Goal: Obtain resource: Download file/media

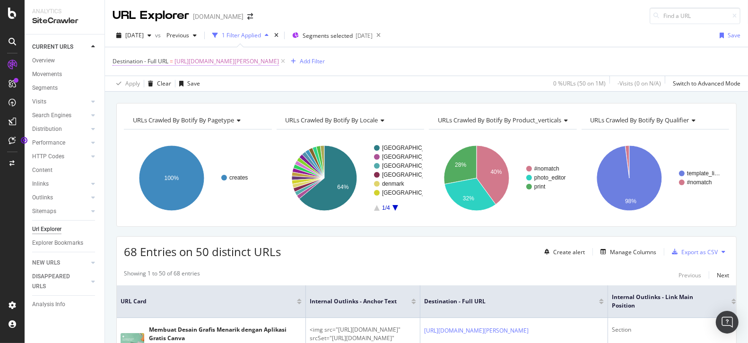
click at [279, 60] on span "[URL][DOMAIN_NAME]" at bounding box center [226, 61] width 104 height 13
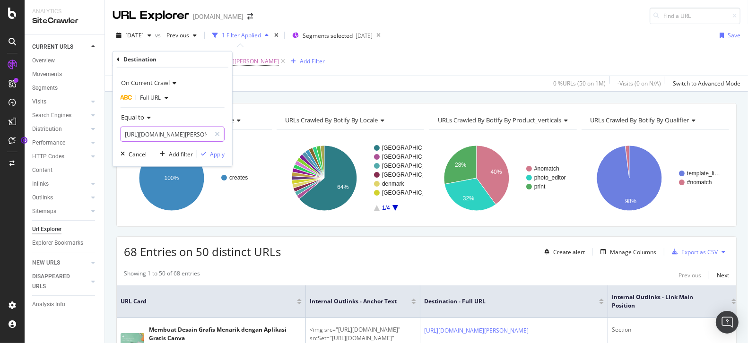
click at [166, 133] on input "[URL][DOMAIN_NAME]" at bounding box center [165, 134] width 89 height 15
paste input "menu-makanan/dessert"
type input "[URL][DOMAIN_NAME]"
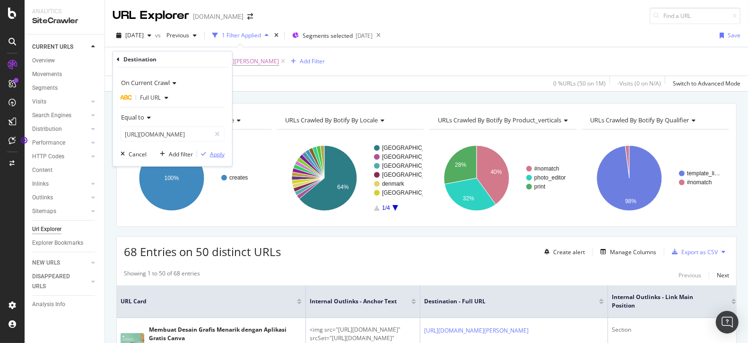
click at [215, 154] on div "Apply" at bounding box center [217, 154] width 15 height 8
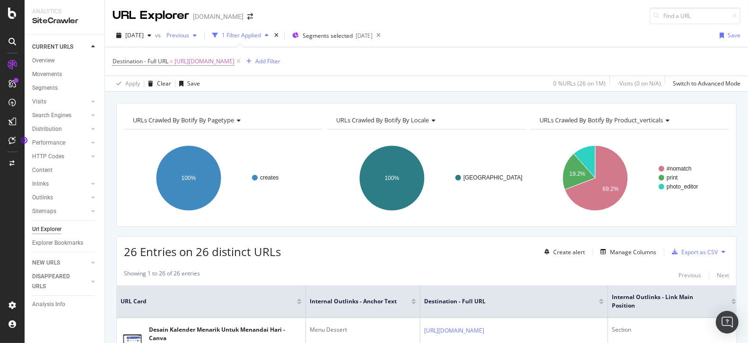
click at [200, 38] on div "Previous" at bounding box center [182, 35] width 38 height 14
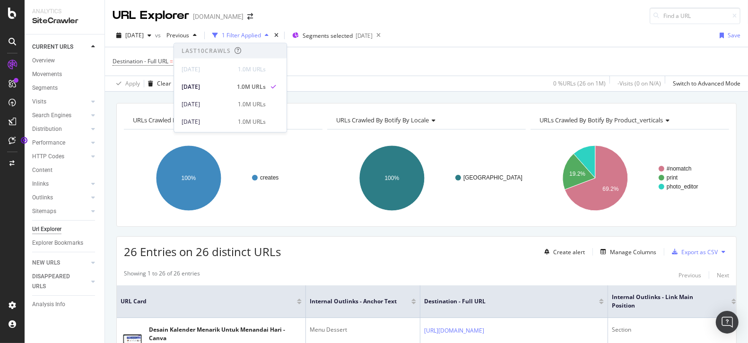
click at [463, 20] on div "URL Explorer canva.com" at bounding box center [426, 12] width 643 height 24
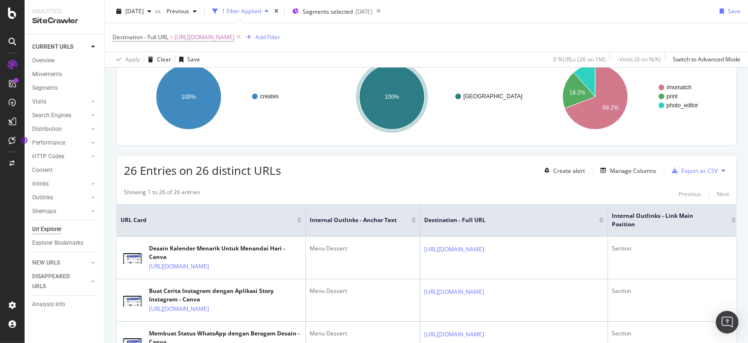
scroll to position [82, 0]
click at [681, 172] on div "Export as CSV" at bounding box center [699, 170] width 36 height 8
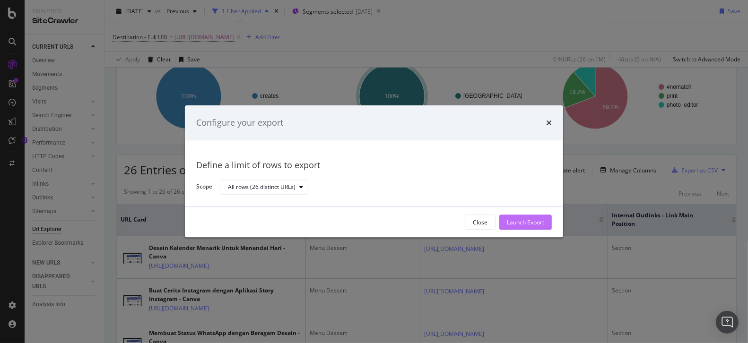
click at [529, 223] on div "Launch Export" at bounding box center [525, 222] width 37 height 8
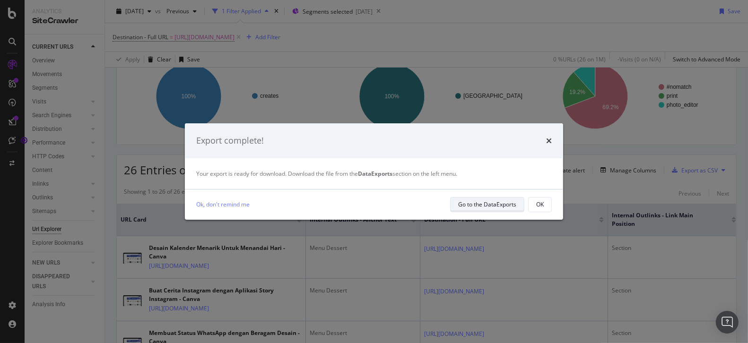
click at [497, 208] on div "Go to the DataExports" at bounding box center [487, 204] width 58 height 8
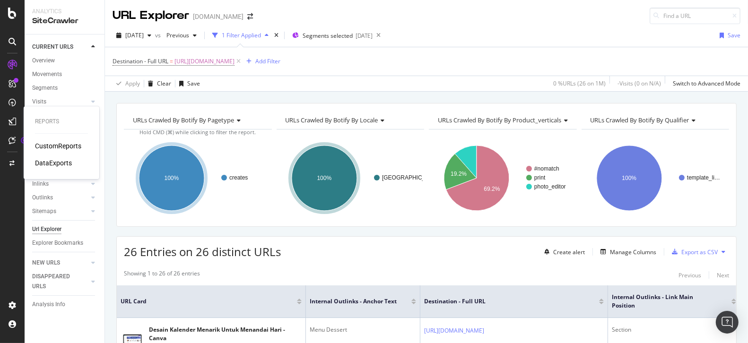
click at [50, 167] on div "DataExports" at bounding box center [53, 162] width 37 height 9
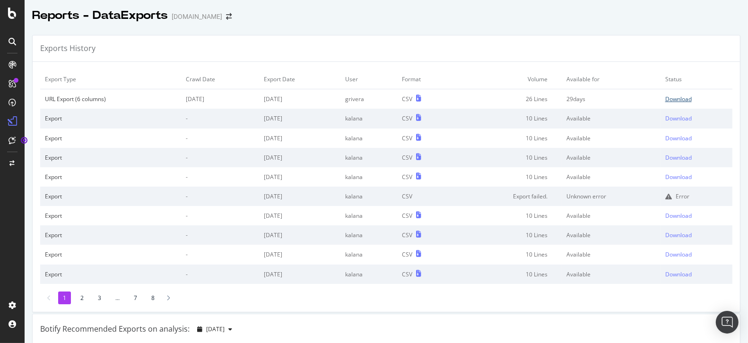
click at [675, 98] on div "Download" at bounding box center [678, 99] width 26 height 8
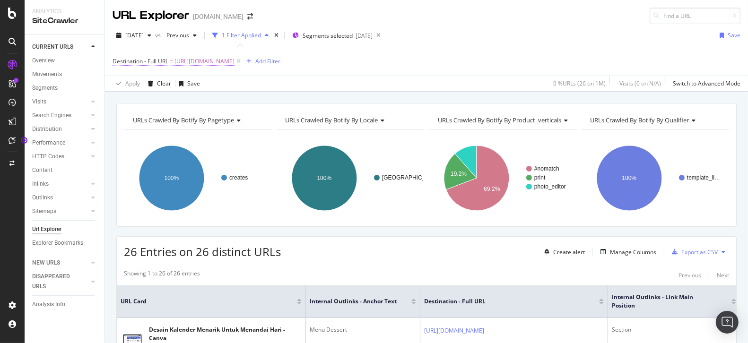
click at [235, 60] on span "[URL][DOMAIN_NAME]" at bounding box center [204, 61] width 60 height 13
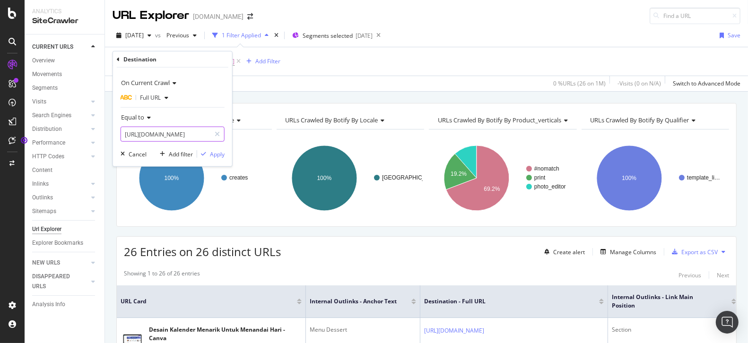
click at [157, 131] on input "[URL][DOMAIN_NAME]" at bounding box center [165, 134] width 89 height 15
paste input "kartu-nama/foto"
type input "[URL][DOMAIN_NAME]"
click at [213, 155] on div "Apply" at bounding box center [217, 154] width 15 height 8
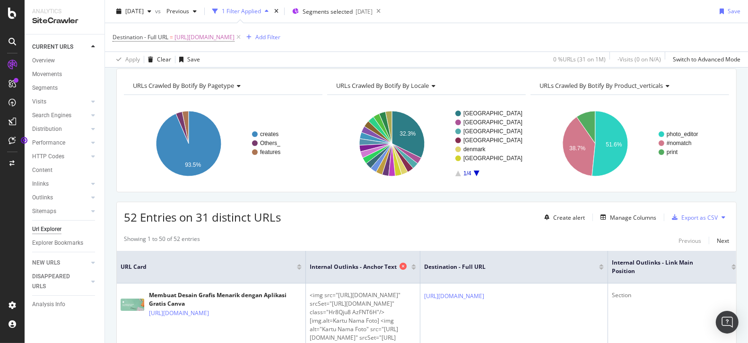
scroll to position [78, 0]
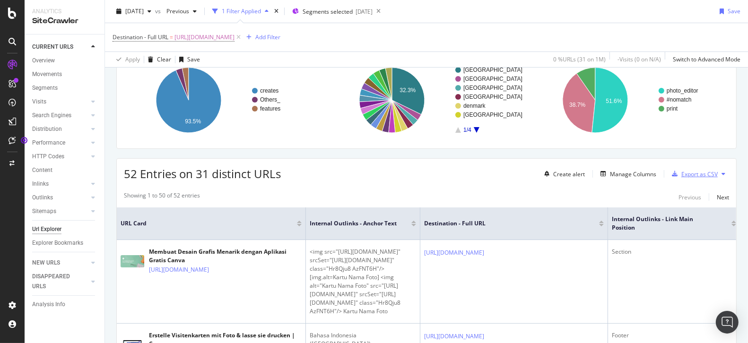
click at [697, 173] on div "Export as CSV" at bounding box center [699, 174] width 36 height 8
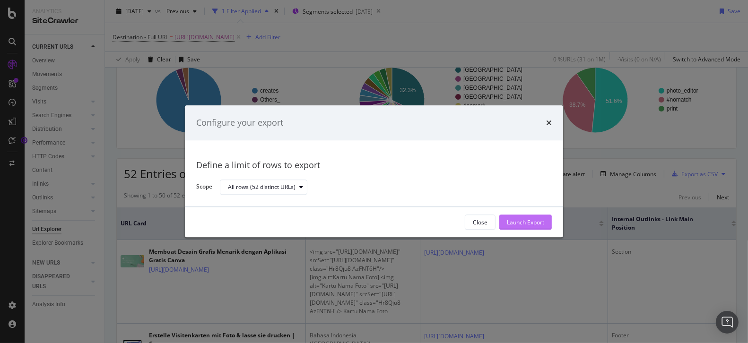
click at [546, 220] on button "Launch Export" at bounding box center [525, 222] width 52 height 15
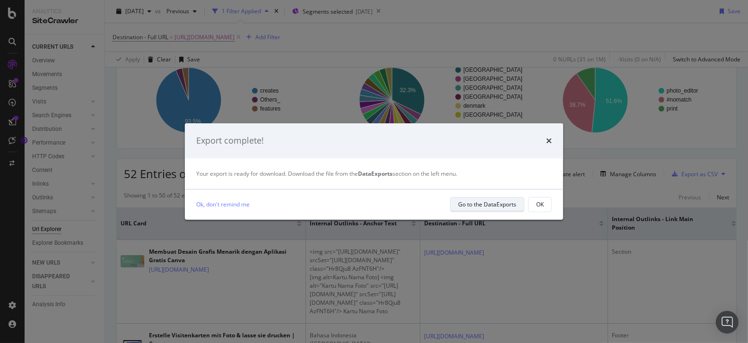
click at [501, 206] on div "Go to the DataExports" at bounding box center [487, 204] width 58 height 8
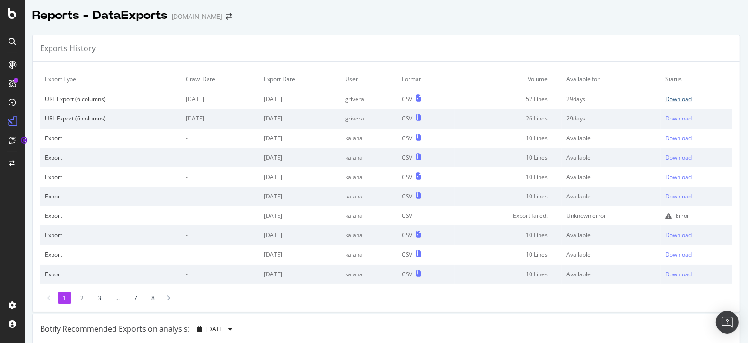
click at [673, 101] on div "Download" at bounding box center [678, 99] width 26 height 8
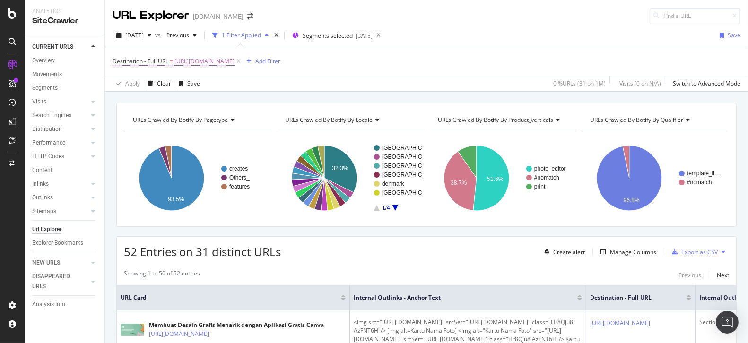
click at [235, 59] on span "[URL][DOMAIN_NAME]" at bounding box center [204, 61] width 60 height 13
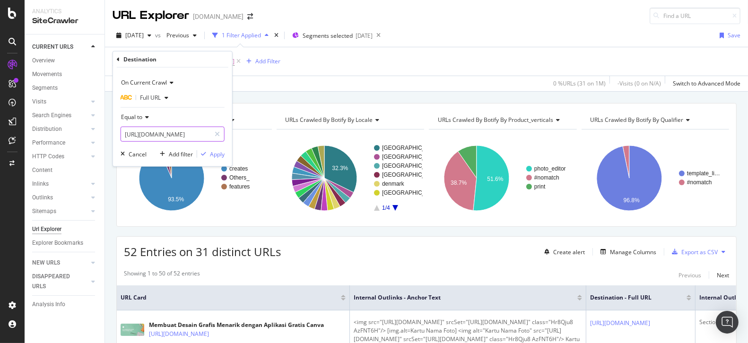
click at [159, 131] on input "[URL][DOMAIN_NAME]" at bounding box center [165, 134] width 89 height 15
paste input "menu-makanan/main-course"
type input "[URL][DOMAIN_NAME]"
click at [210, 153] on div "Apply" at bounding box center [217, 154] width 15 height 8
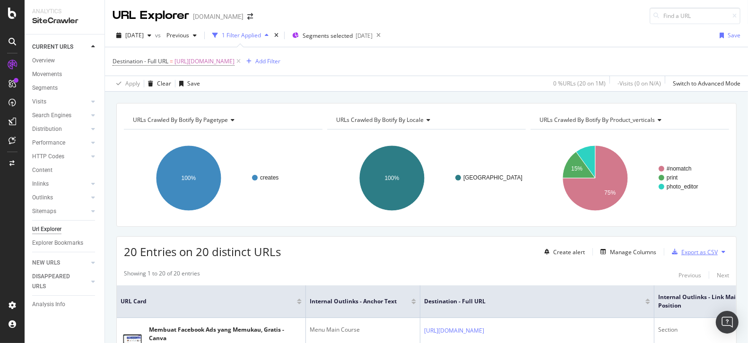
click at [689, 252] on div "Export as CSV" at bounding box center [699, 252] width 36 height 8
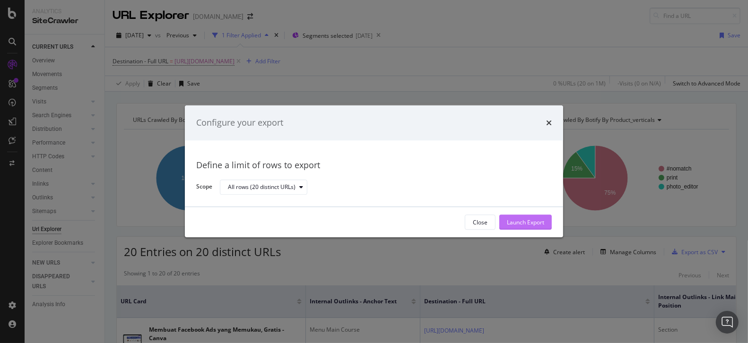
click at [533, 228] on div "Launch Export" at bounding box center [525, 223] width 37 height 14
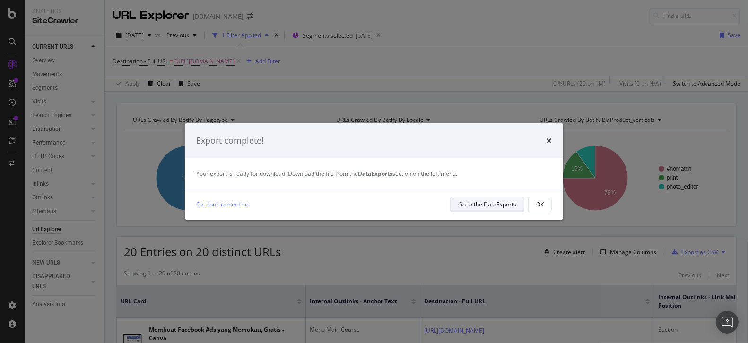
click at [484, 201] on div "Go to the DataExports" at bounding box center [487, 204] width 58 height 8
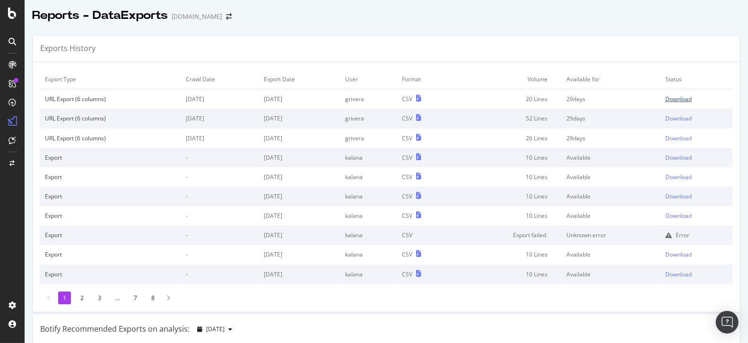
click at [680, 95] on div "Download" at bounding box center [678, 99] width 26 height 8
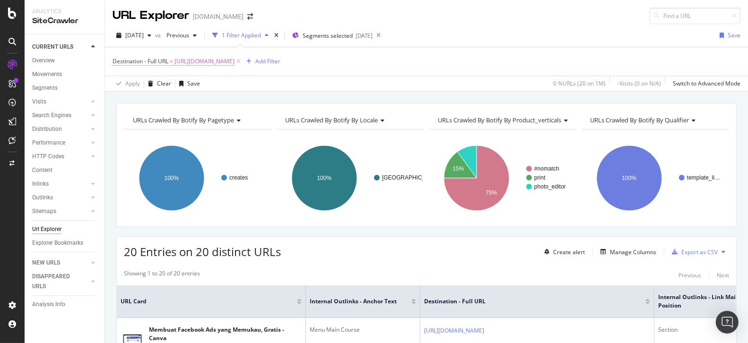
click at [235, 61] on span "[URL][DOMAIN_NAME]" at bounding box center [204, 61] width 60 height 13
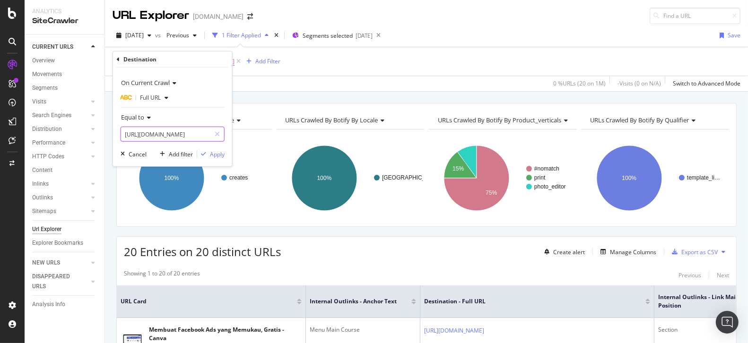
click at [188, 132] on input "[URL][DOMAIN_NAME]" at bounding box center [165, 134] width 89 height 15
paste input "pembuka"
type input "[URL][DOMAIN_NAME]"
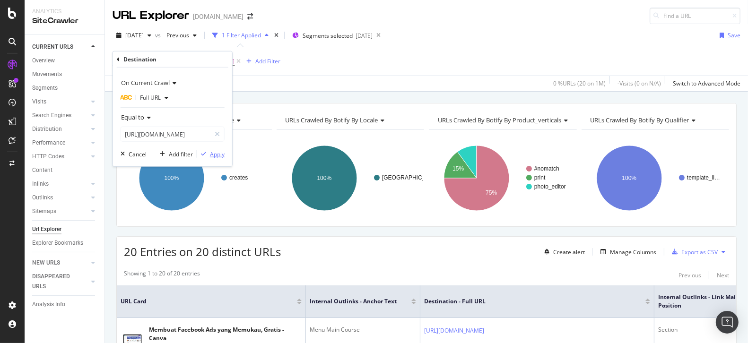
click at [215, 154] on div "Apply" at bounding box center [217, 154] width 15 height 8
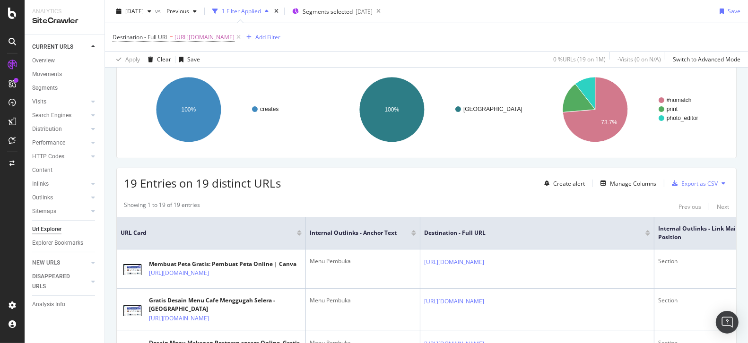
scroll to position [176, 0]
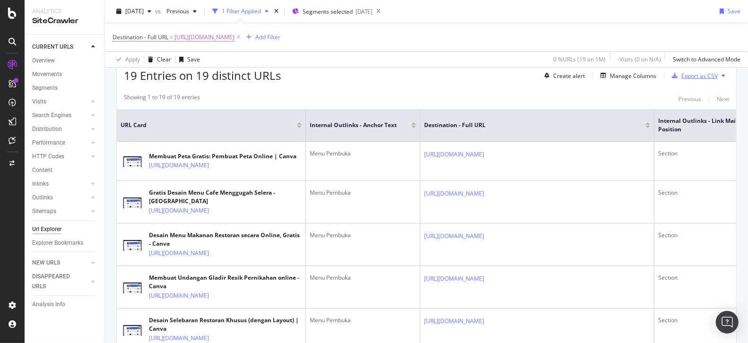
click at [698, 74] on div "Export as CSV" at bounding box center [699, 76] width 36 height 8
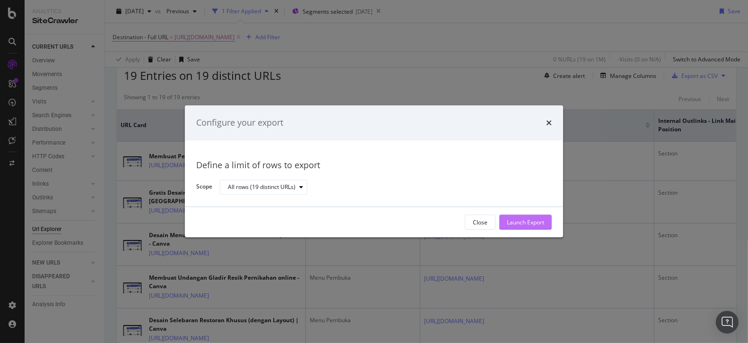
click at [532, 220] on div "Launch Export" at bounding box center [525, 222] width 37 height 8
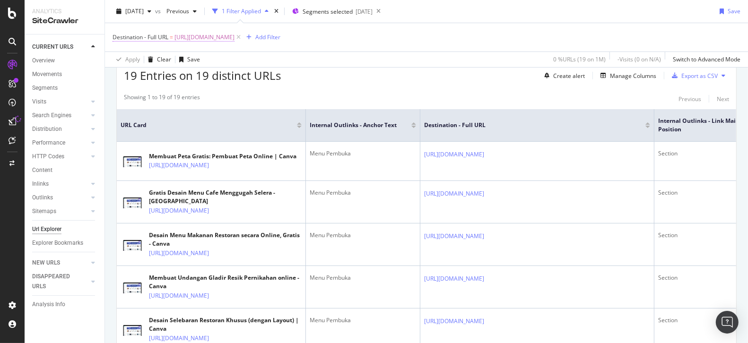
click at [235, 33] on span "[URL][DOMAIN_NAME]" at bounding box center [204, 37] width 60 height 13
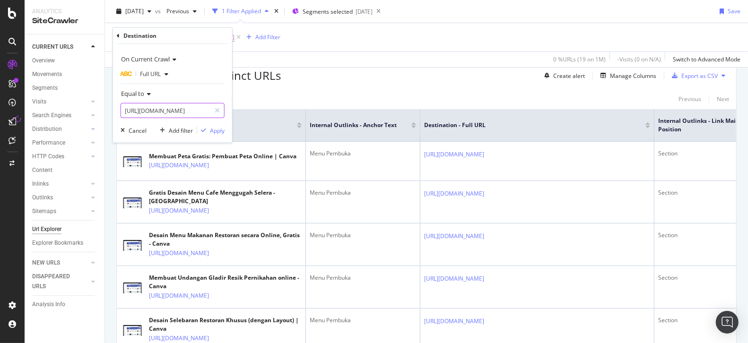
click at [171, 108] on input "[URL][DOMAIN_NAME]" at bounding box center [165, 110] width 89 height 15
paste input "kartu/kartu-ucapan-terima-kasih-sahabat"
type input "[URL][DOMAIN_NAME]"
click at [214, 131] on div "Apply" at bounding box center [217, 130] width 15 height 8
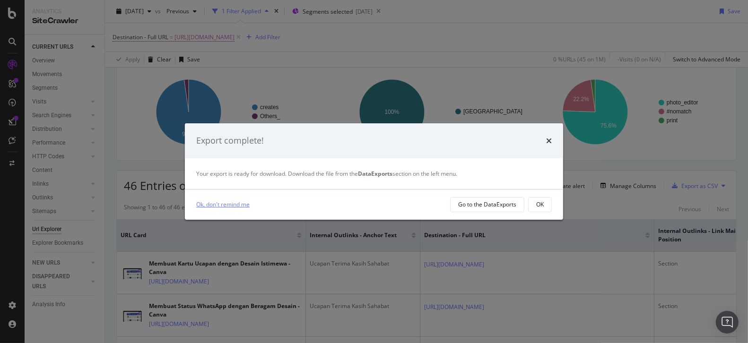
scroll to position [176, 0]
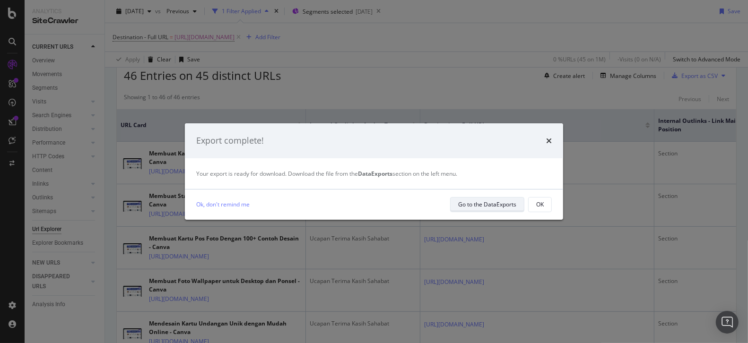
click at [511, 204] on div "Go to the DataExports" at bounding box center [487, 204] width 58 height 8
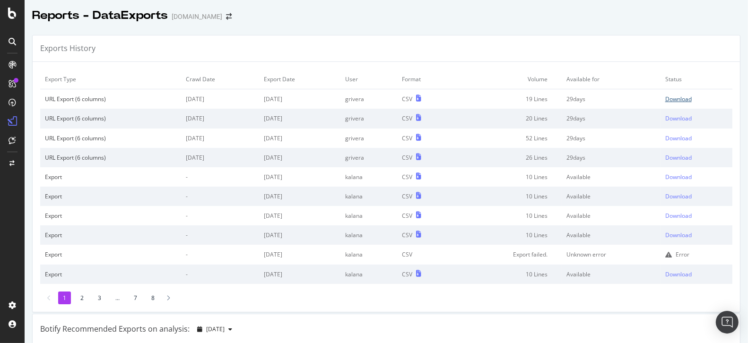
click at [682, 99] on link "Download" at bounding box center [696, 99] width 62 height 8
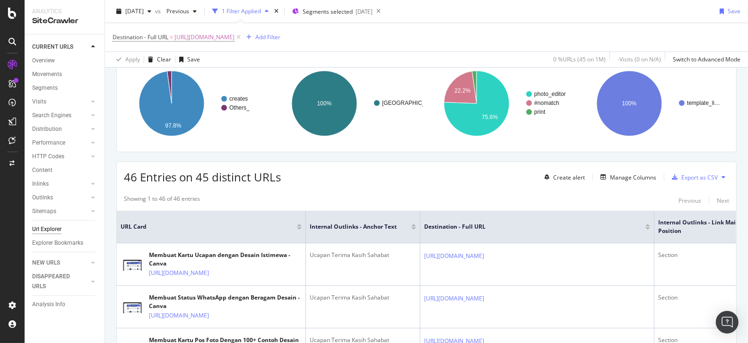
scroll to position [97, 0]
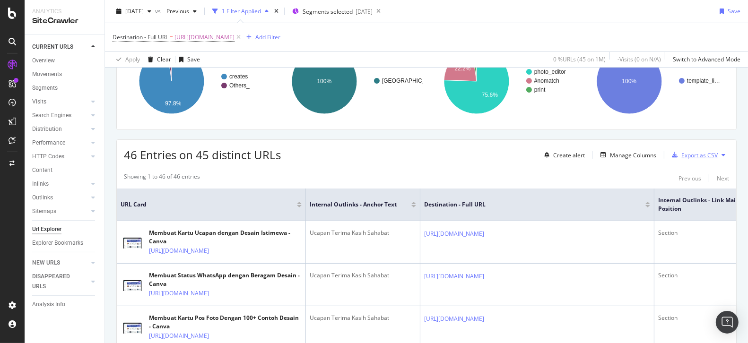
click at [682, 155] on div "Export as CSV" at bounding box center [699, 155] width 36 height 8
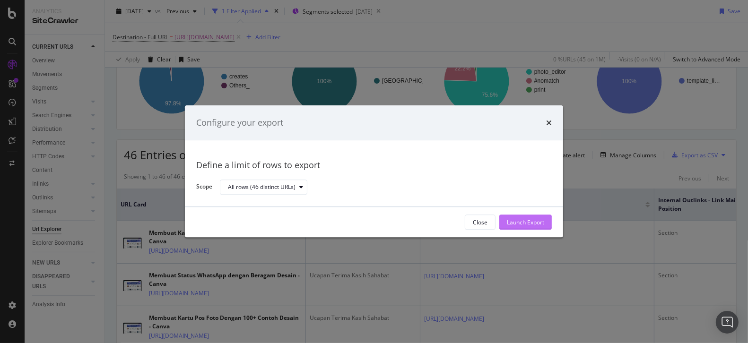
click at [531, 224] on div "Launch Export" at bounding box center [525, 222] width 37 height 8
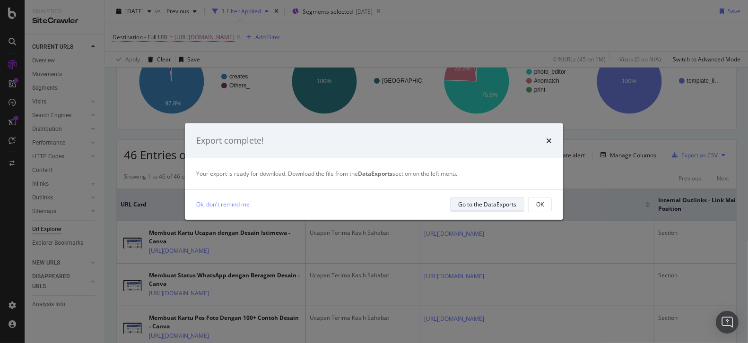
click at [494, 204] on div "Go to the DataExports" at bounding box center [487, 204] width 58 height 8
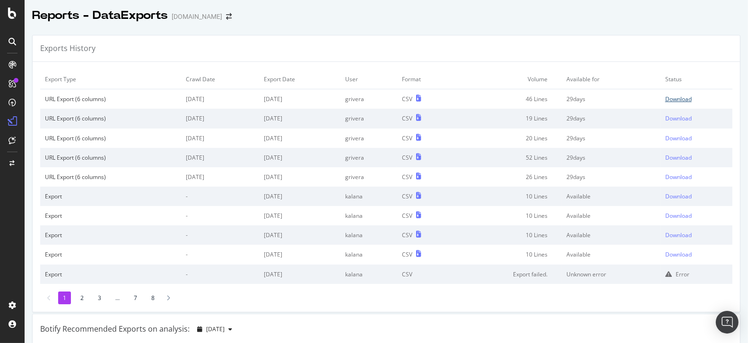
click at [673, 99] on div "Download" at bounding box center [678, 99] width 26 height 8
click at [672, 102] on div "Download" at bounding box center [678, 99] width 26 height 8
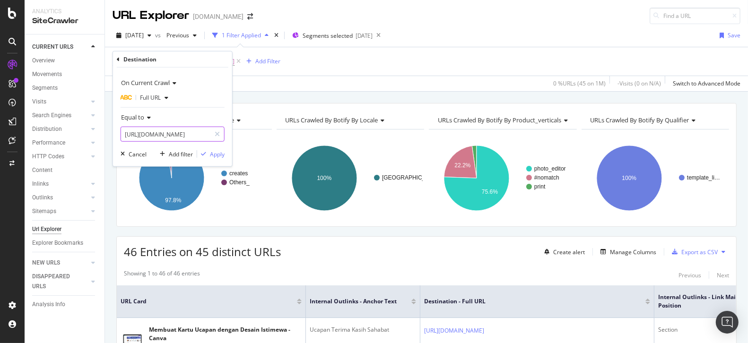
click at [156, 135] on input "[URL][DOMAIN_NAME]" at bounding box center [165, 134] width 89 height 15
paste input "menu-makanan/breakfas"
type input "[URL][DOMAIN_NAME]"
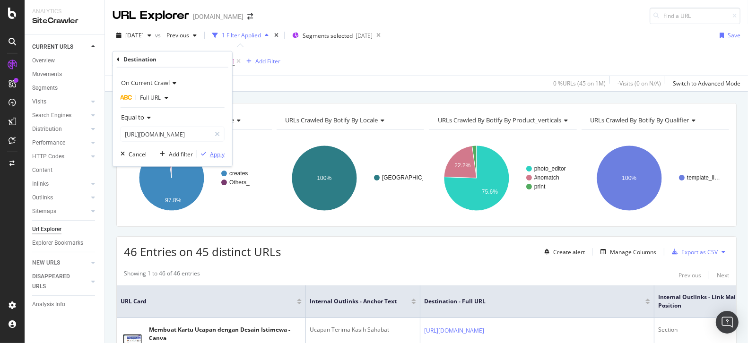
click at [218, 155] on div "Apply" at bounding box center [217, 154] width 15 height 8
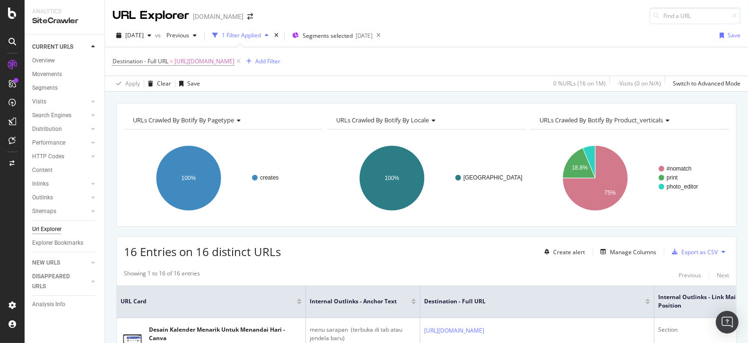
scroll to position [17, 0]
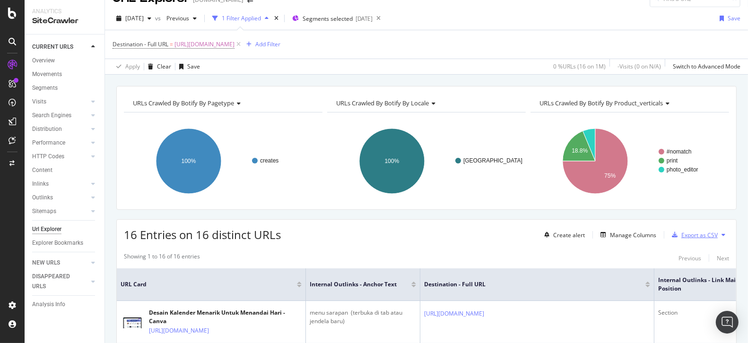
click at [695, 232] on div "Export as CSV" at bounding box center [699, 235] width 36 height 8
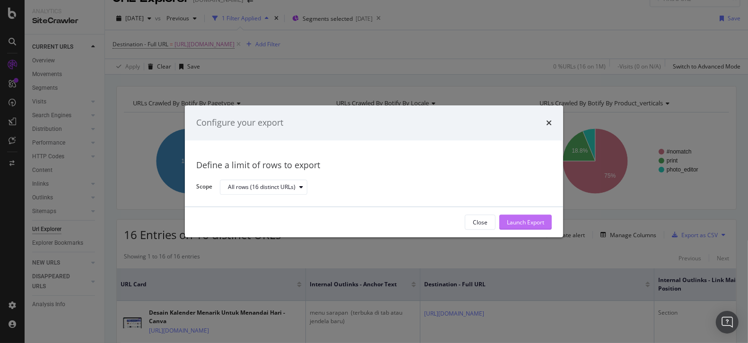
click at [515, 224] on div "Launch Export" at bounding box center [525, 222] width 37 height 8
